Goal: Task Accomplishment & Management: Use online tool/utility

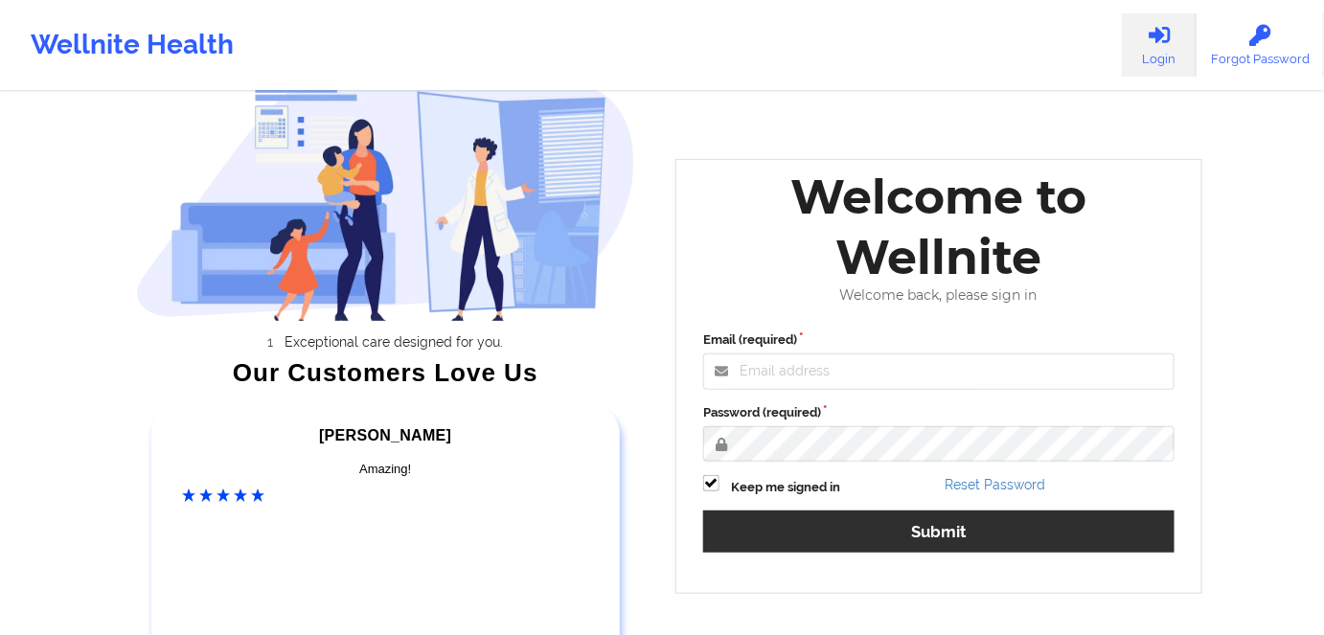
scroll to position [86, 0]
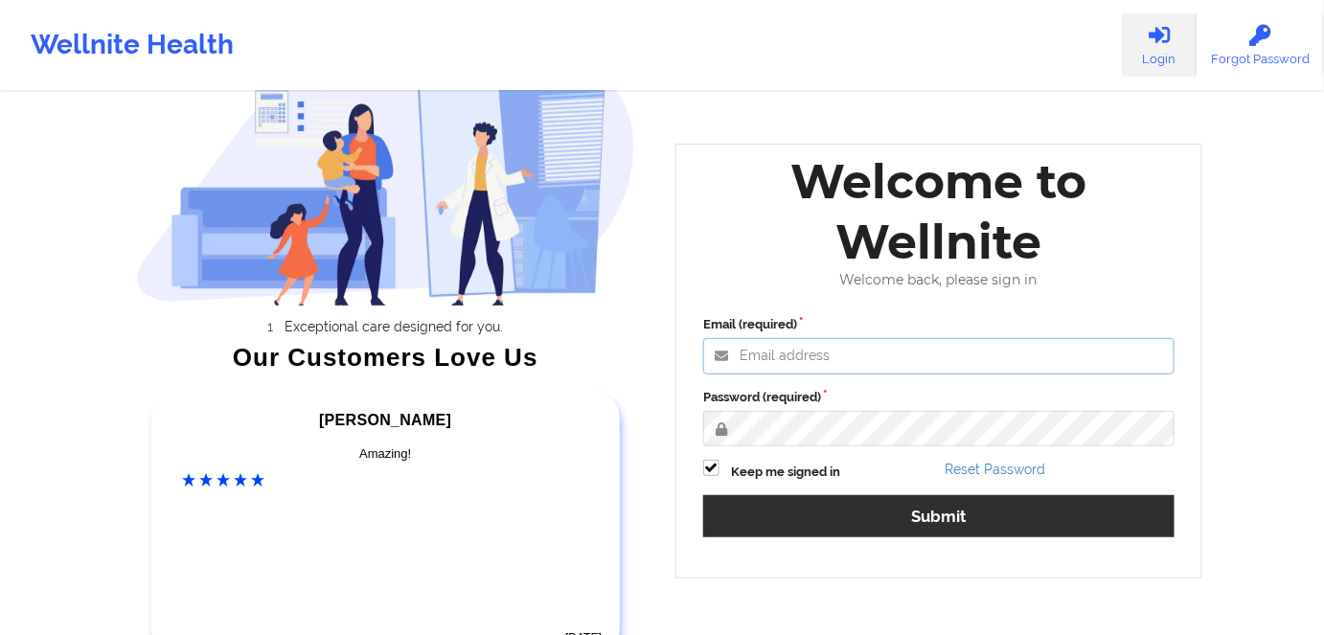
type input "[PERSON_NAME][EMAIL_ADDRESS][DOMAIN_NAME]"
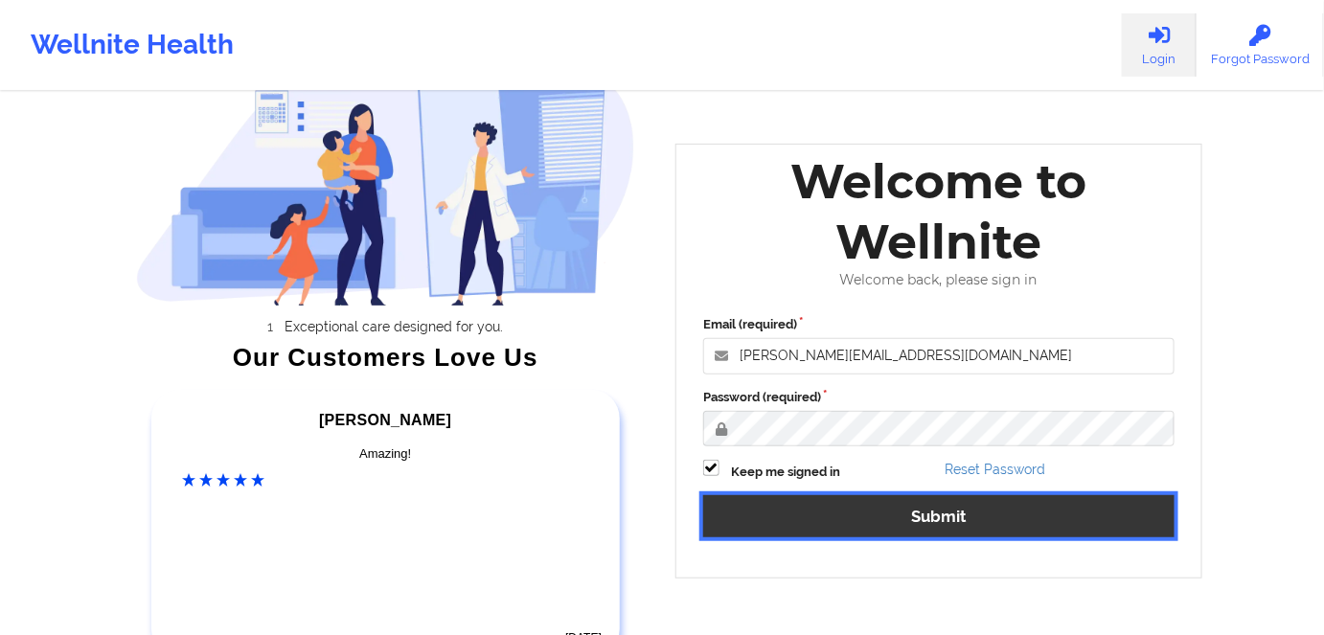
drag, startPoint x: 977, startPoint y: 516, endPoint x: 932, endPoint y: 434, distance: 93.9
click at [977, 516] on button "Submit" at bounding box center [938, 515] width 471 height 41
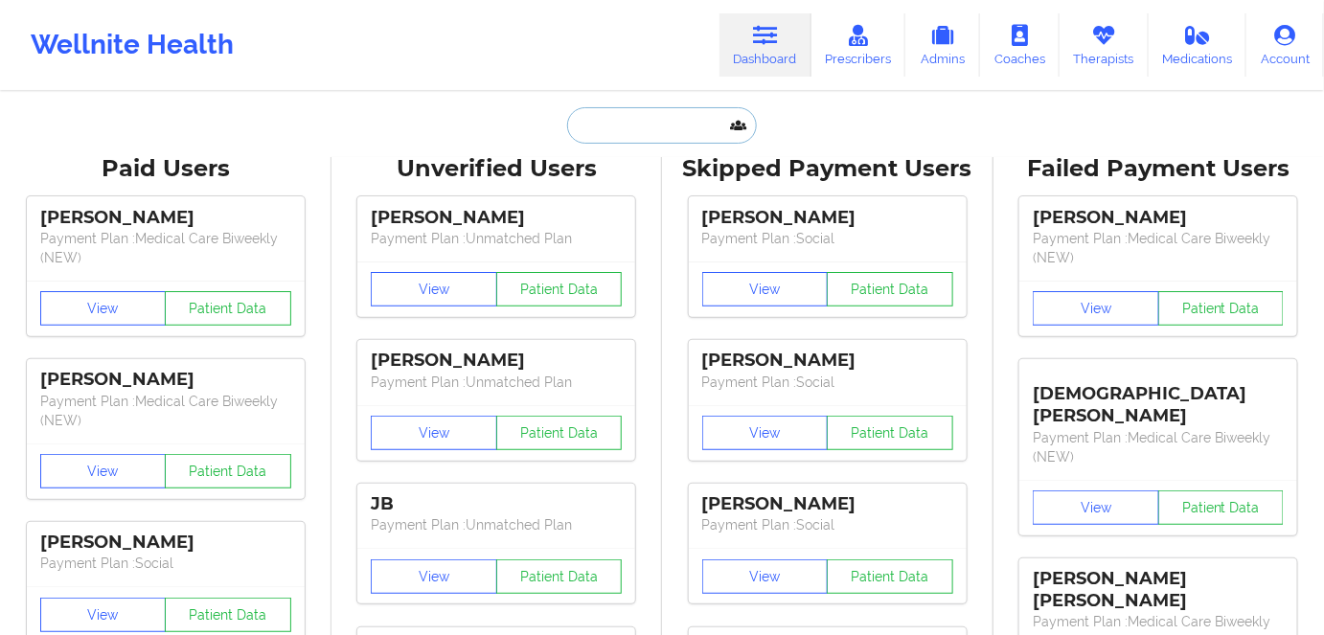
click at [647, 134] on input "text" at bounding box center [662, 125] width 190 height 36
paste input "[PERSON_NAME]"
type input "[PERSON_NAME]"
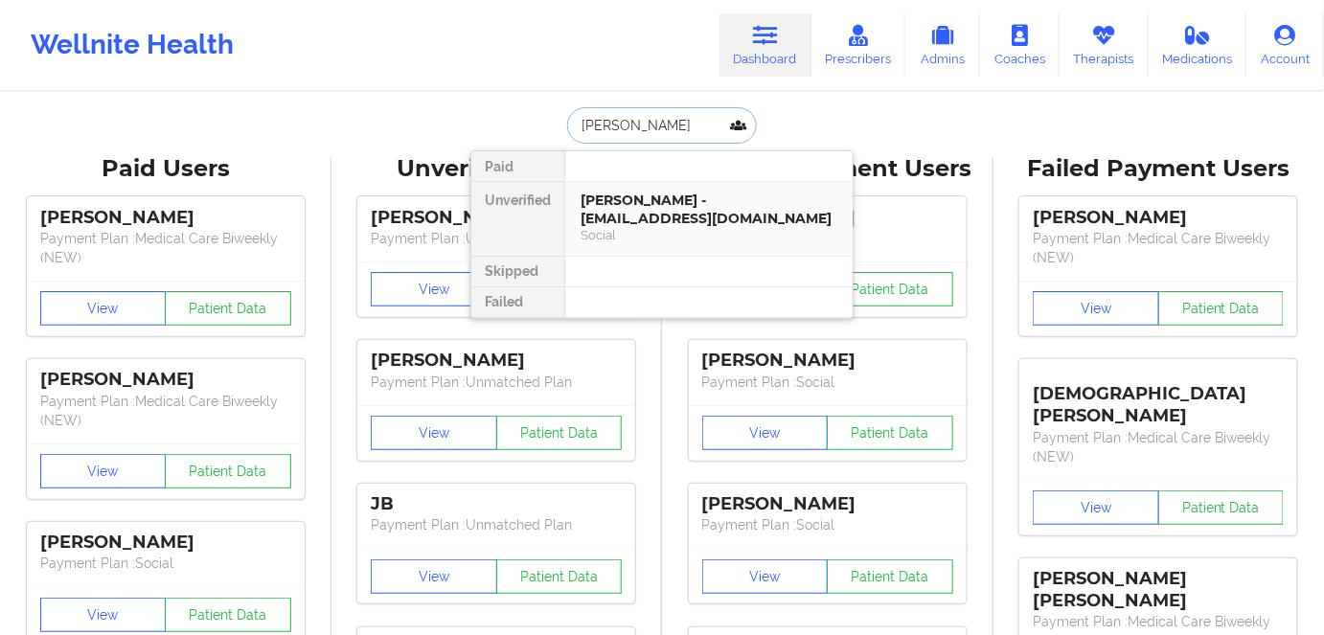
click at [700, 217] on div "[PERSON_NAME] - [EMAIL_ADDRESS][DOMAIN_NAME]" at bounding box center [708, 209] width 257 height 35
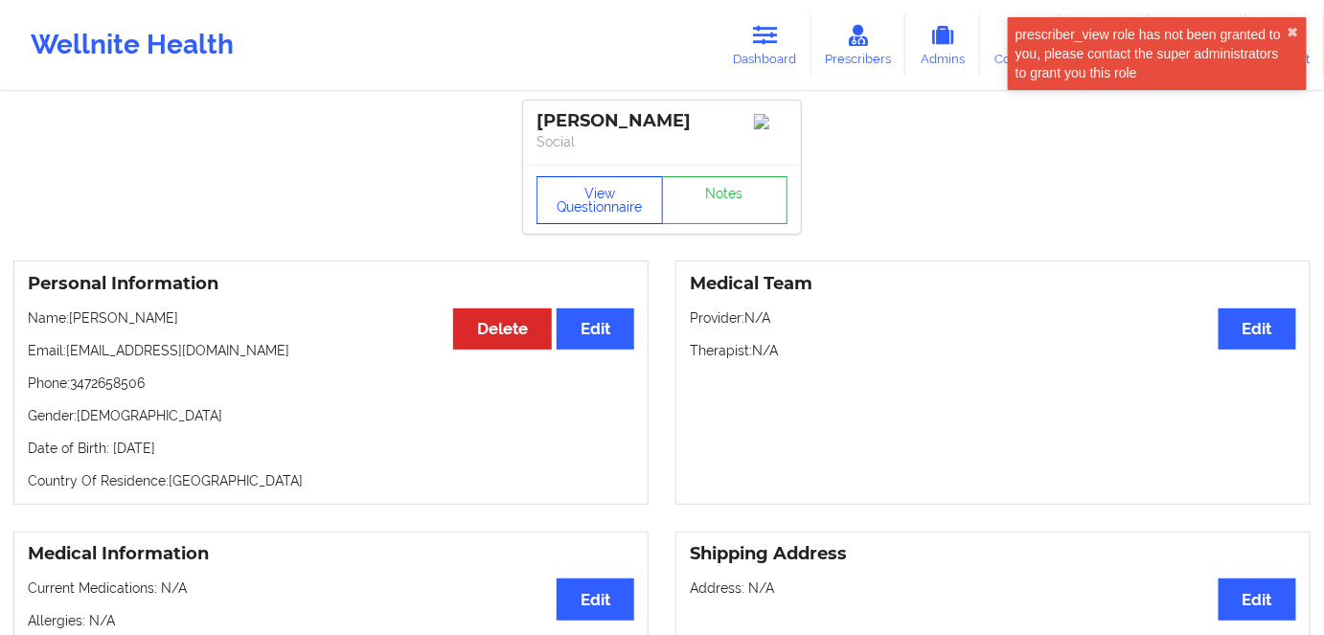
drag, startPoint x: 588, startPoint y: 199, endPoint x: 661, endPoint y: 140, distance: 93.9
click at [588, 199] on button "View Questionnaire" at bounding box center [599, 200] width 126 height 48
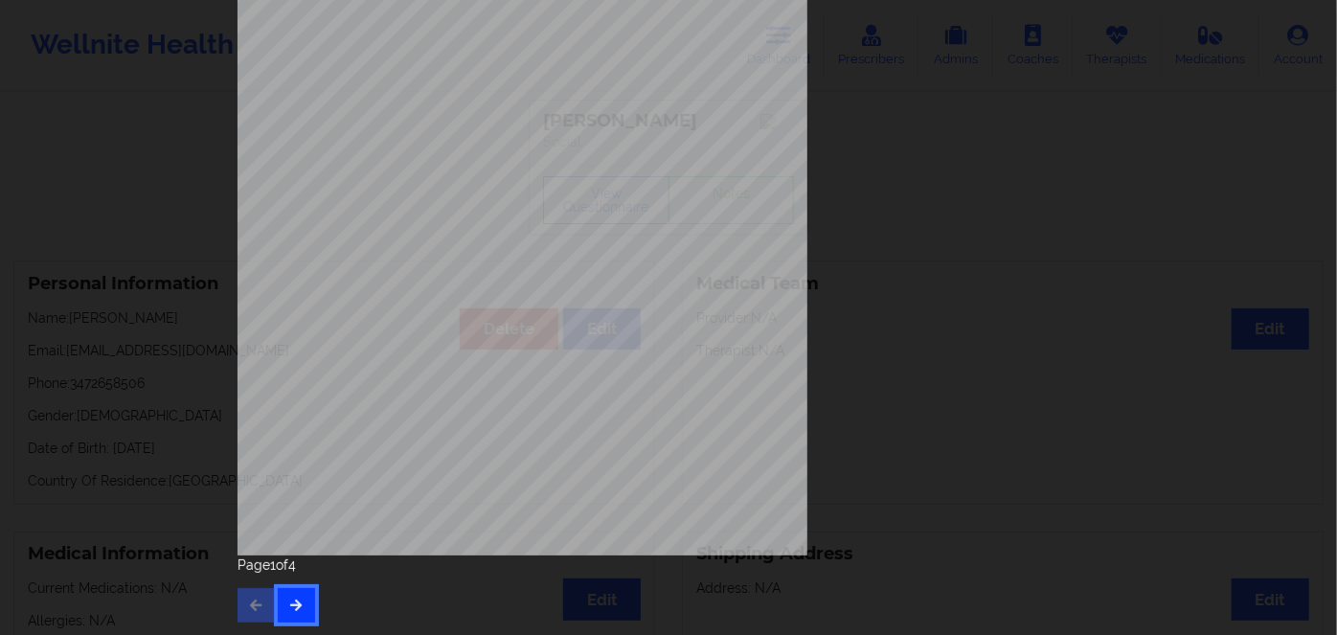
click at [283, 591] on button "button" at bounding box center [296, 605] width 37 height 34
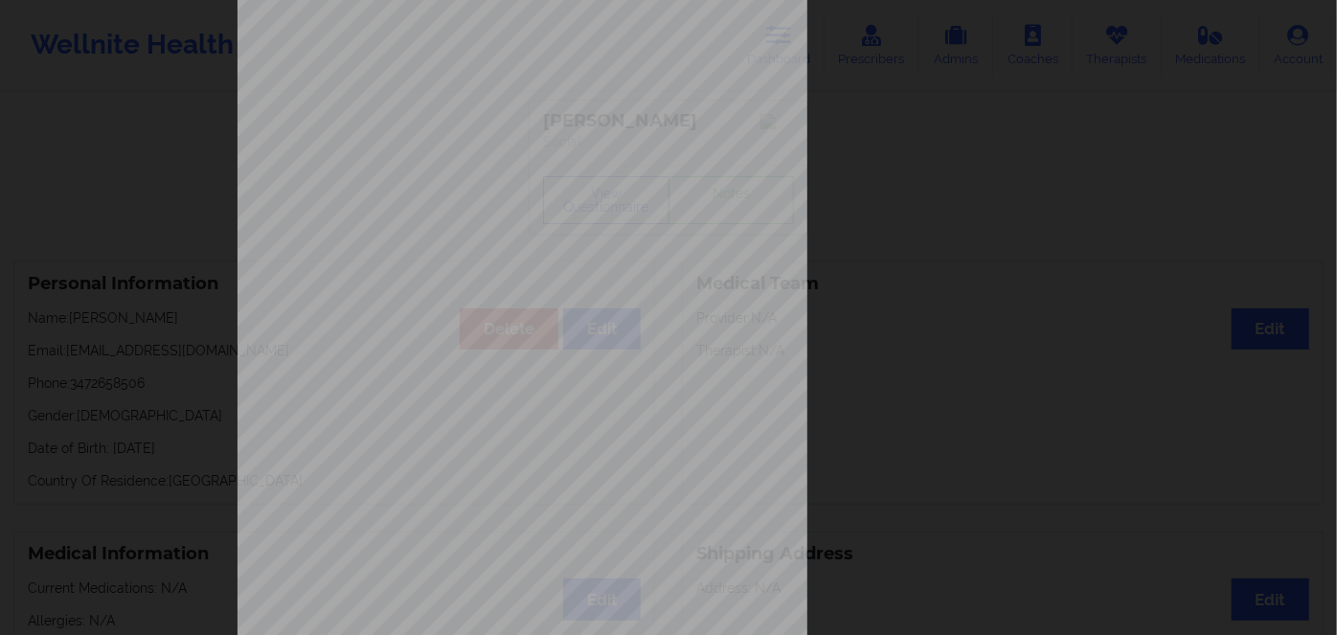
scroll to position [278, 0]
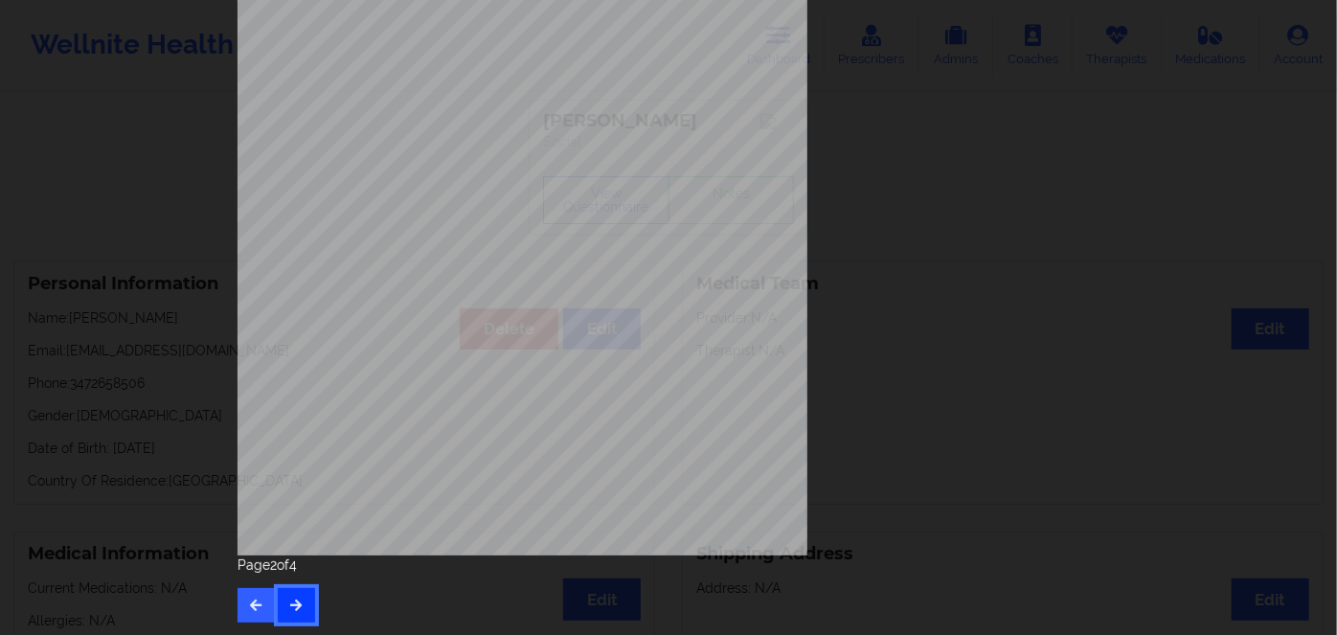
click at [293, 594] on button "button" at bounding box center [296, 605] width 37 height 34
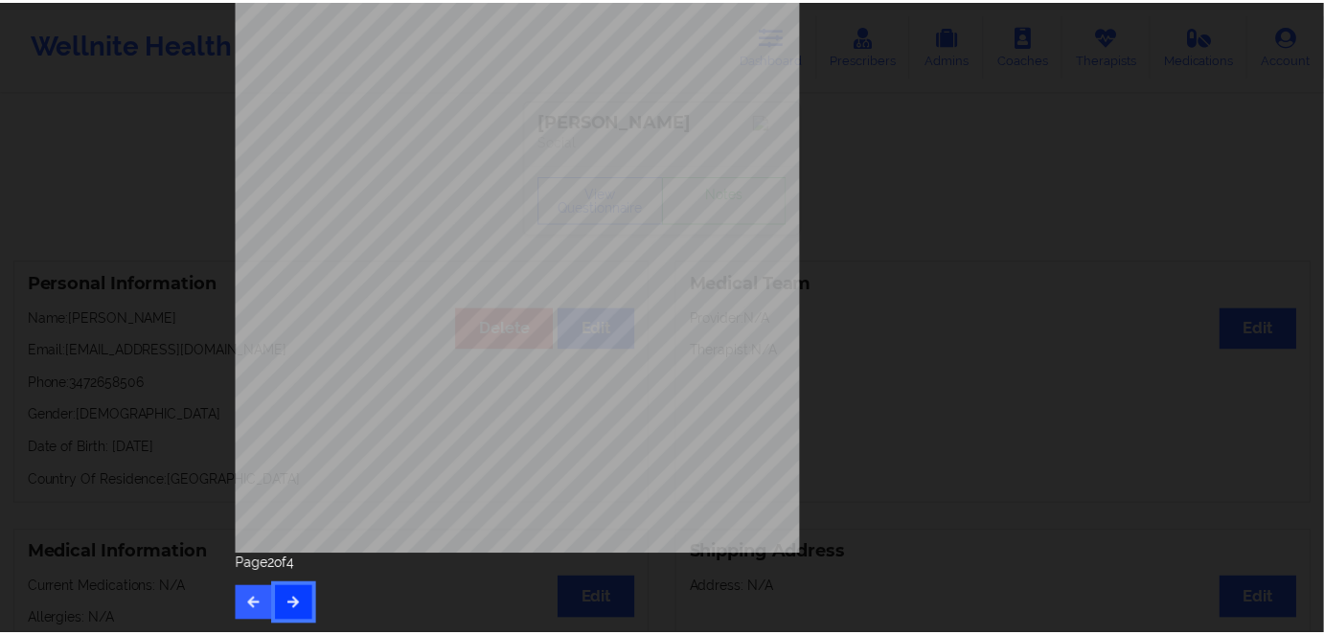
scroll to position [0, 0]
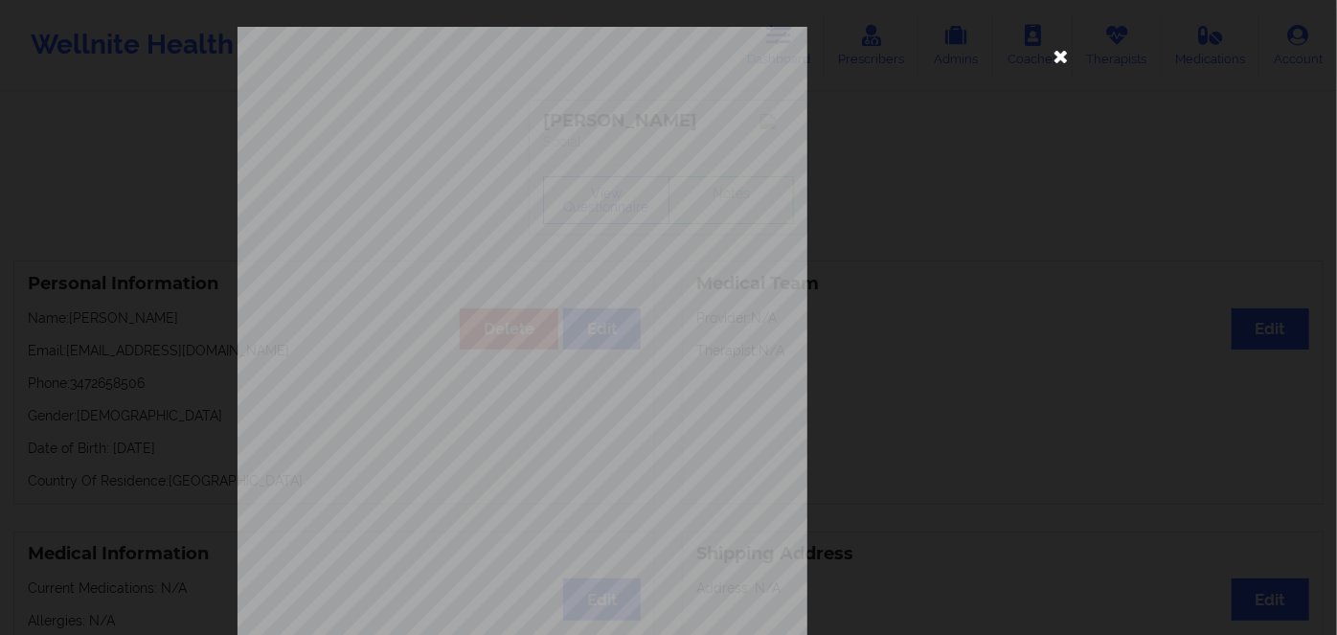
click at [1066, 60] on icon at bounding box center [1061, 55] width 31 height 31
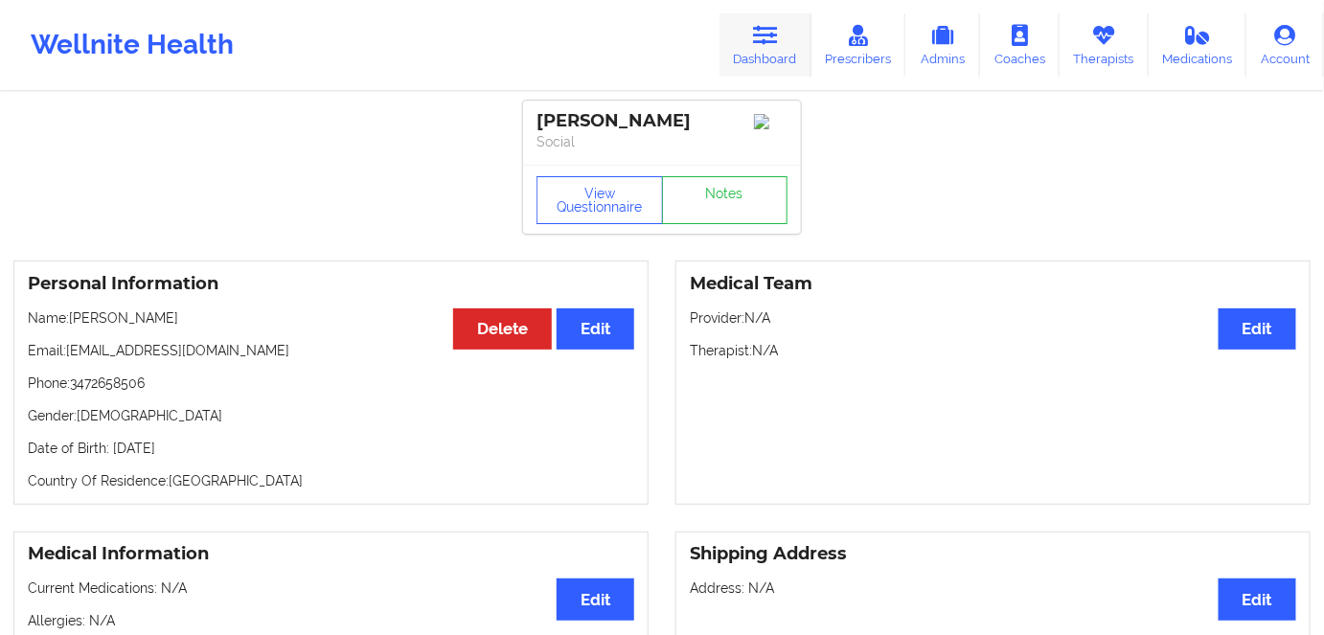
click at [786, 39] on link "Dashboard" at bounding box center [765, 44] width 92 height 63
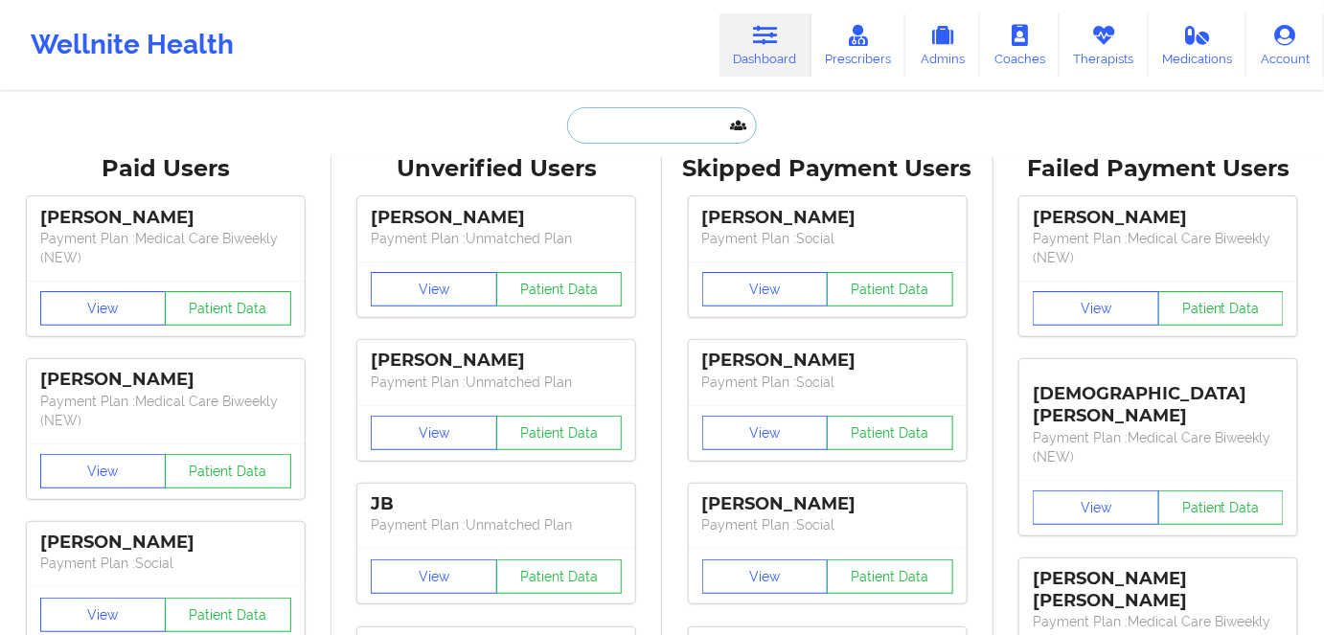
click at [648, 123] on input "text" at bounding box center [662, 125] width 190 height 36
paste input "[PERSON_NAME]"
type input "[PERSON_NAME]"
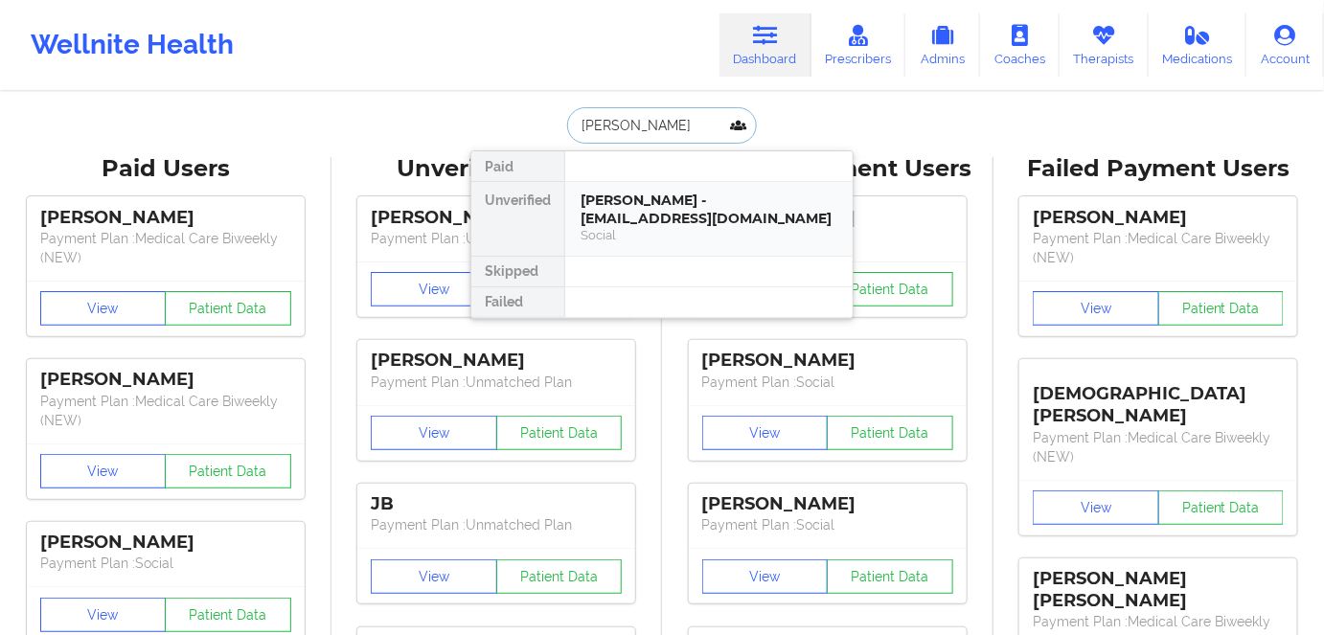
click at [679, 224] on div "[PERSON_NAME] - [EMAIL_ADDRESS][DOMAIN_NAME]" at bounding box center [708, 209] width 257 height 35
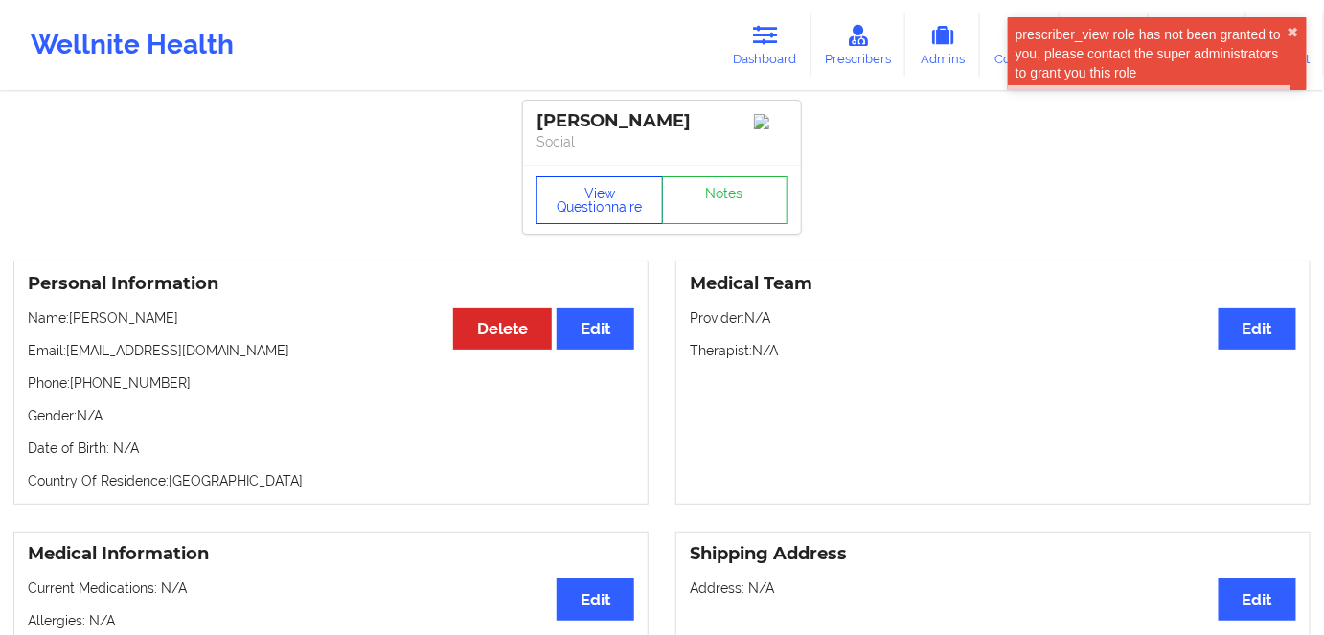
click at [620, 220] on button "View Questionnaire" at bounding box center [599, 200] width 126 height 48
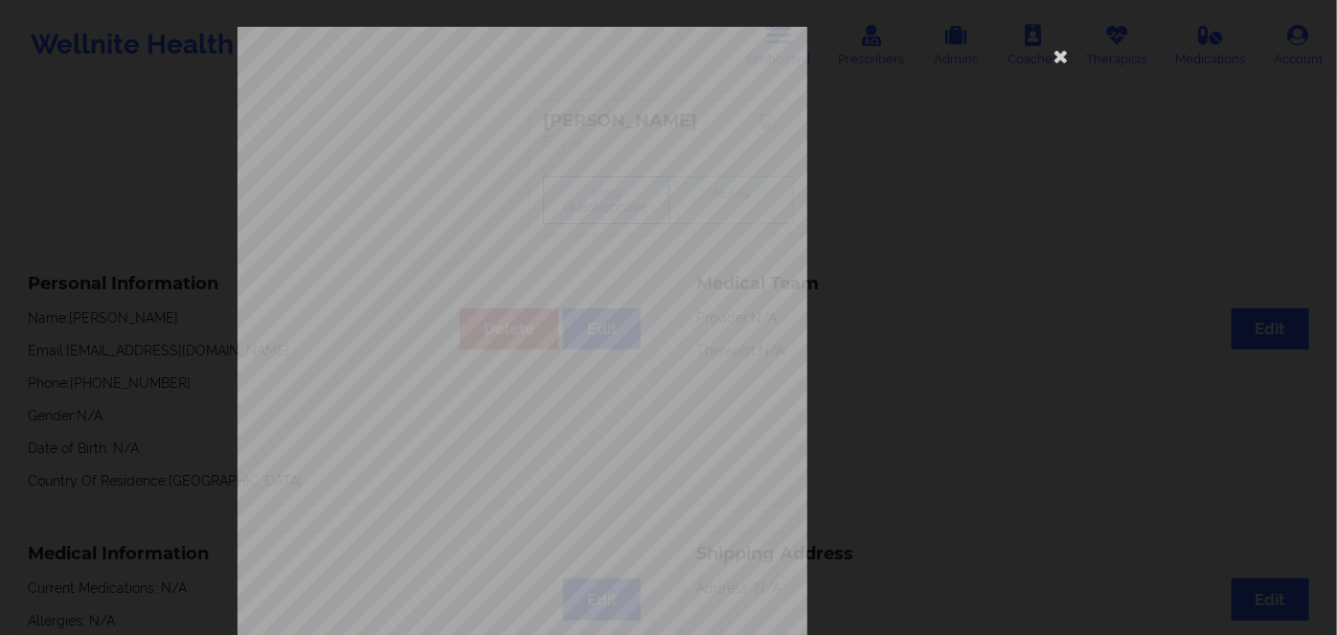
scroll to position [278, 0]
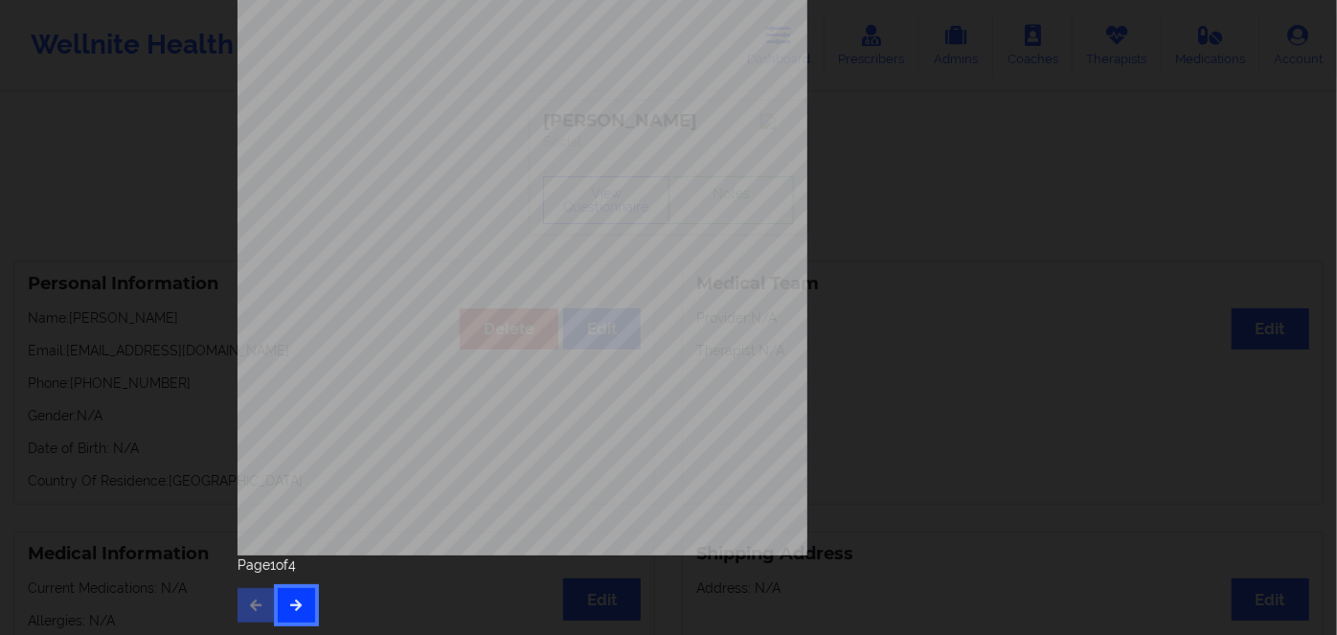
click at [285, 594] on button "button" at bounding box center [296, 605] width 37 height 34
click at [296, 593] on button "button" at bounding box center [296, 605] width 37 height 34
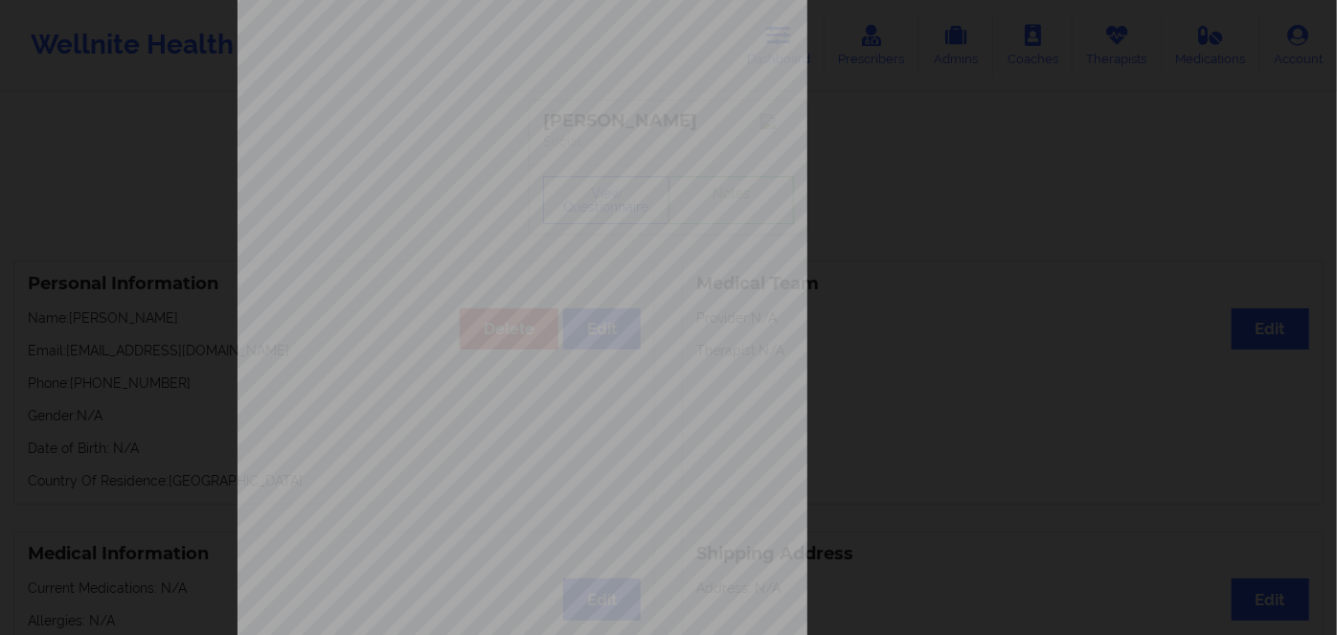
scroll to position [0, 0]
